Goal: Check status

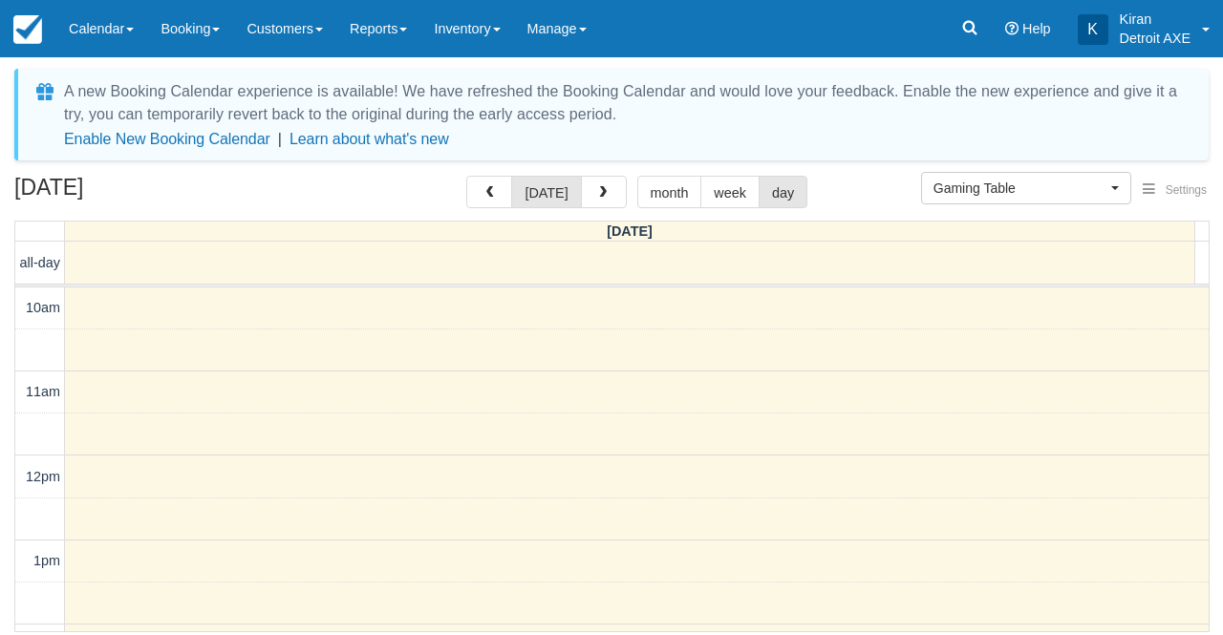
select select "6"
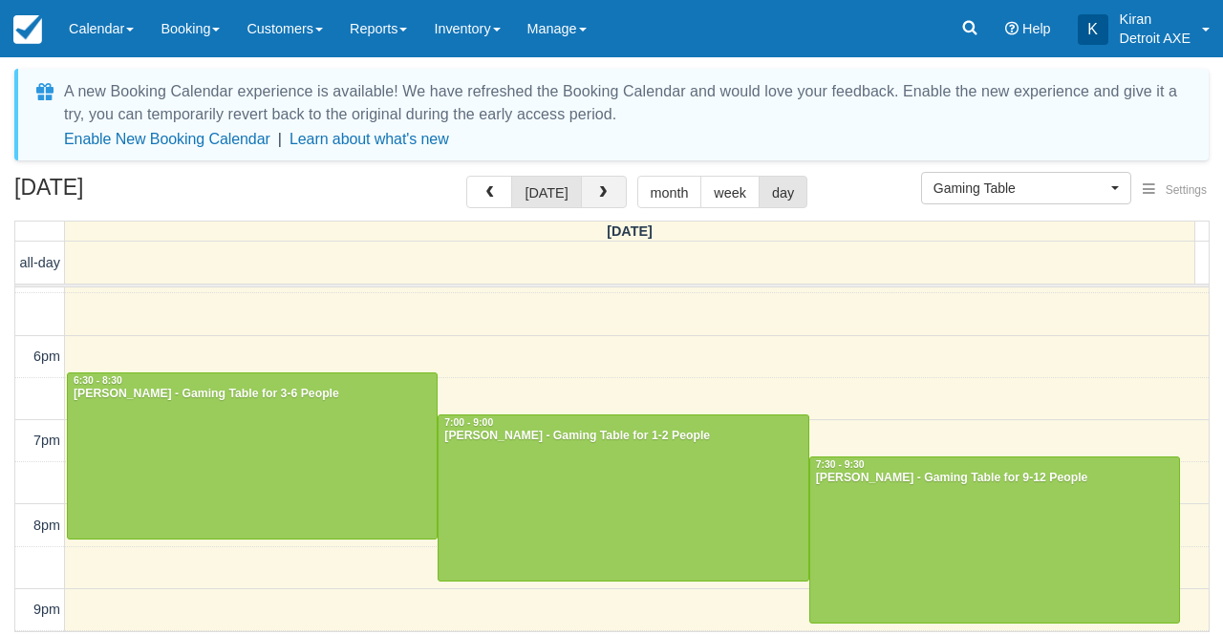
click at [597, 199] on span "button" at bounding box center [602, 192] width 13 height 13
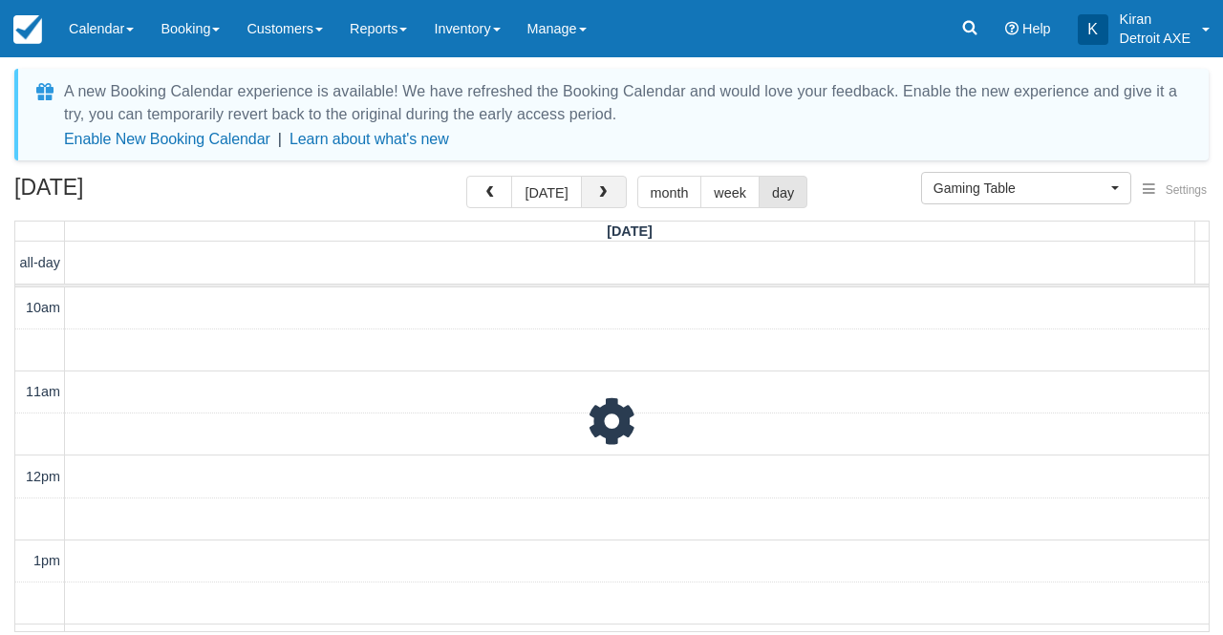
scroll to position [169, 0]
click at [597, 199] on span "button" at bounding box center [602, 192] width 13 height 13
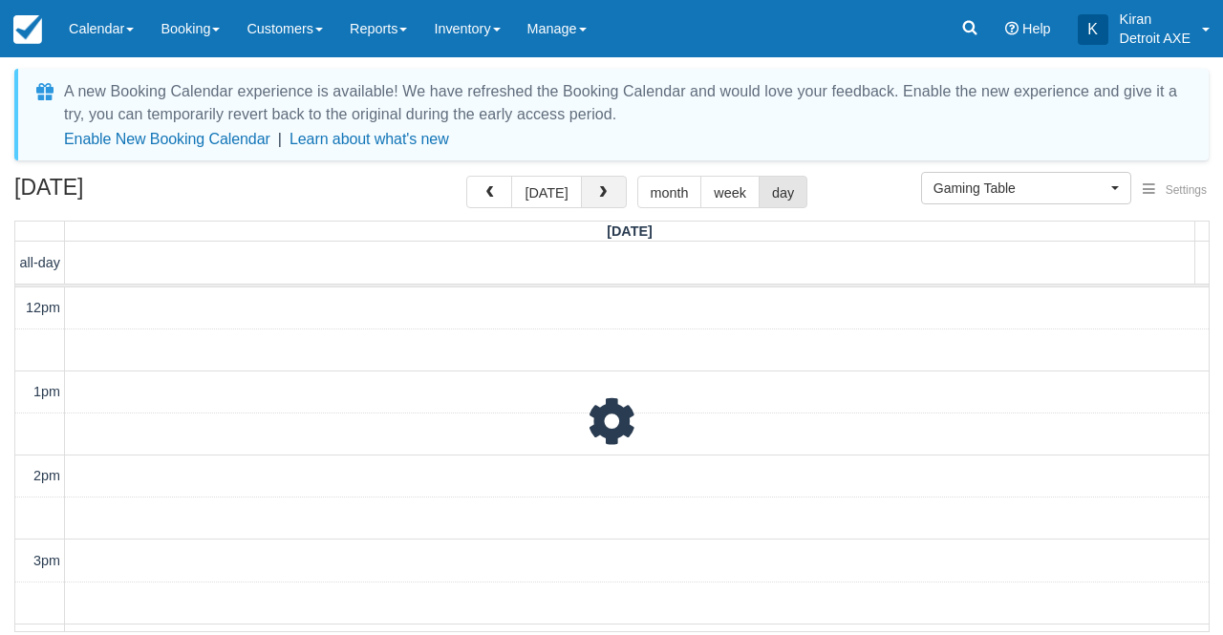
click at [597, 199] on span "button" at bounding box center [602, 192] width 13 height 13
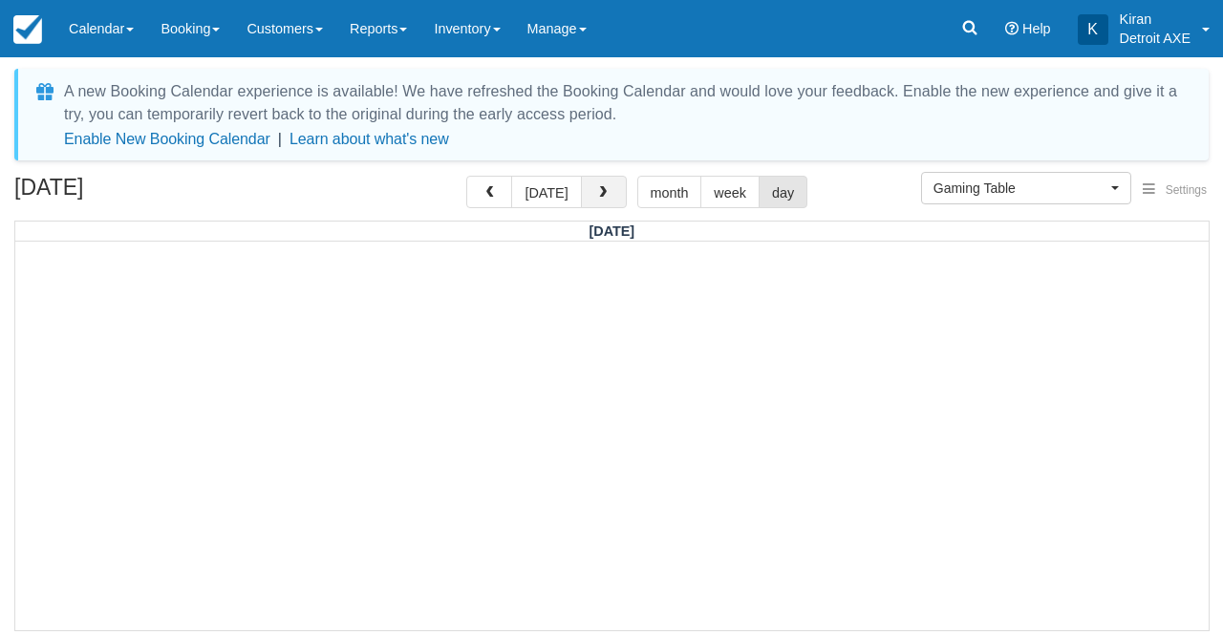
click at [597, 199] on span "button" at bounding box center [602, 192] width 13 height 13
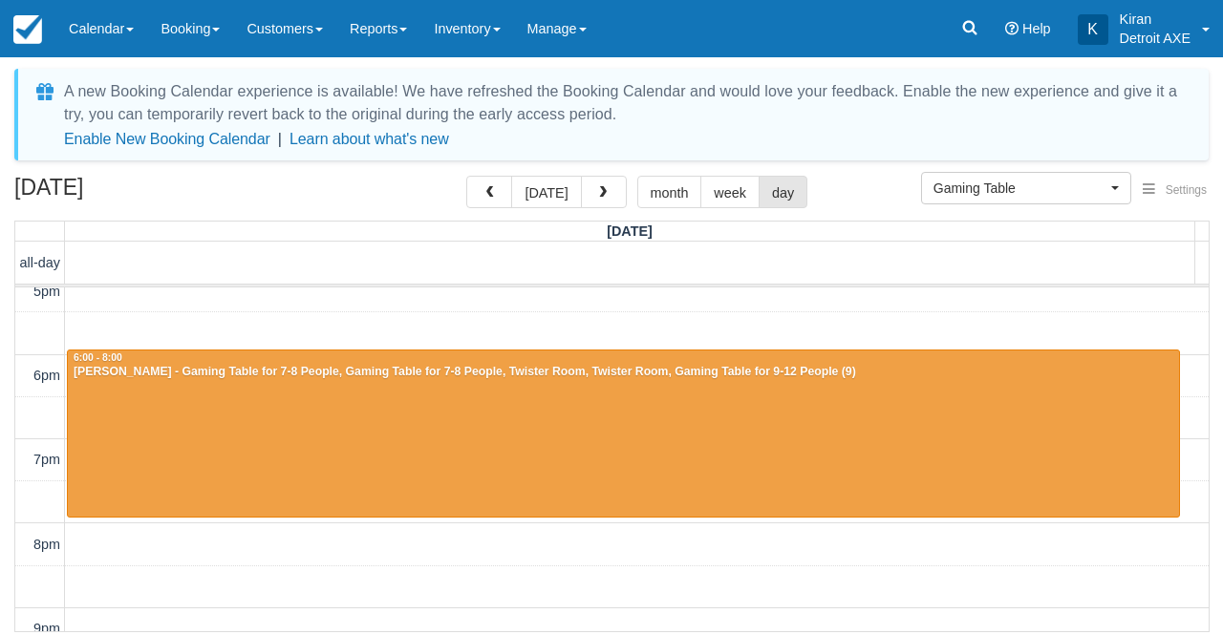
scroll to position [609, 0]
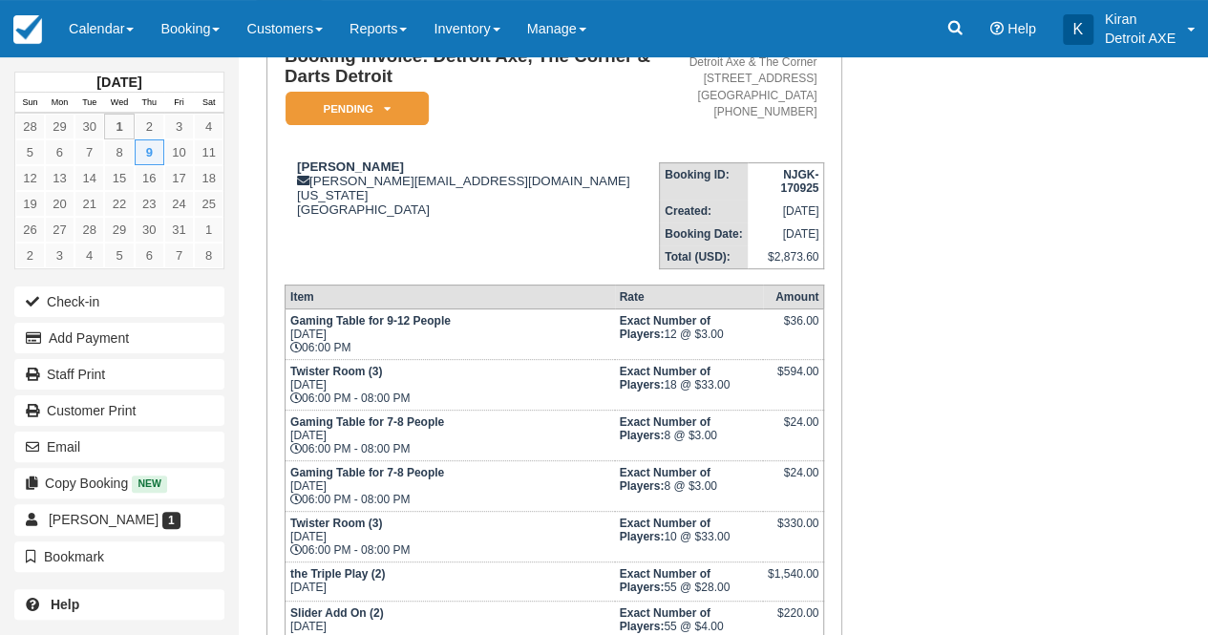
scroll to position [160, 0]
